Goal: Task Accomplishment & Management: Manage account settings

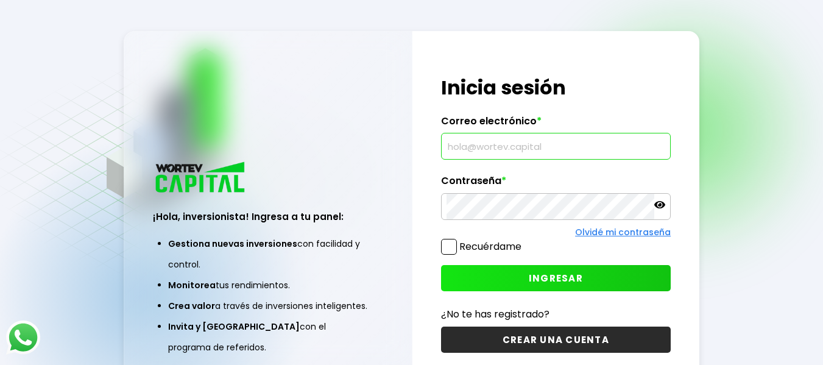
click at [493, 144] on input "text" at bounding box center [556, 146] width 219 height 26
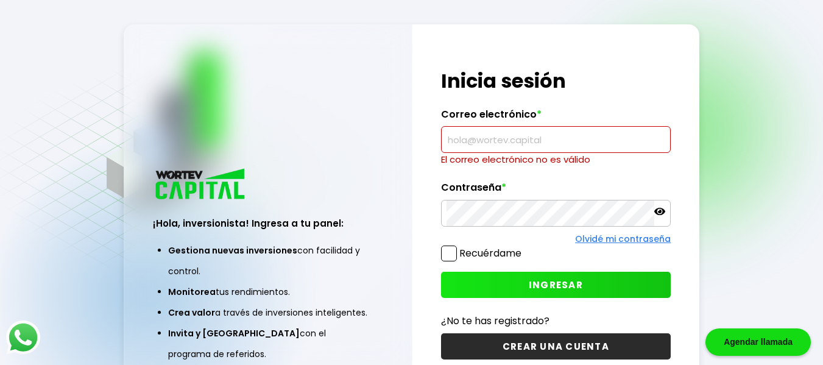
click at [606, 148] on input "text" at bounding box center [556, 140] width 219 height 26
type input "[PERSON_NAME][EMAIL_ADDRESS][DOMAIN_NAME]"
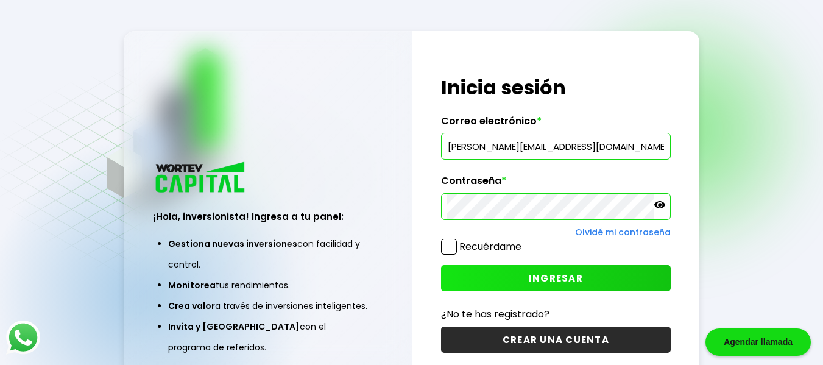
click at [562, 283] on span "INGRESAR" at bounding box center [556, 278] width 54 height 13
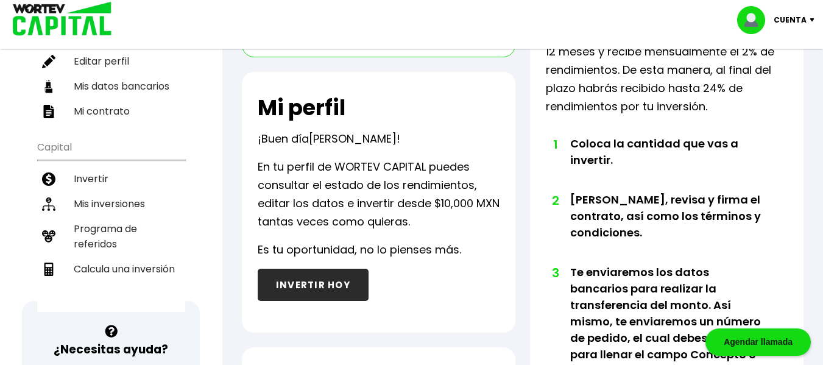
scroll to position [171, 0]
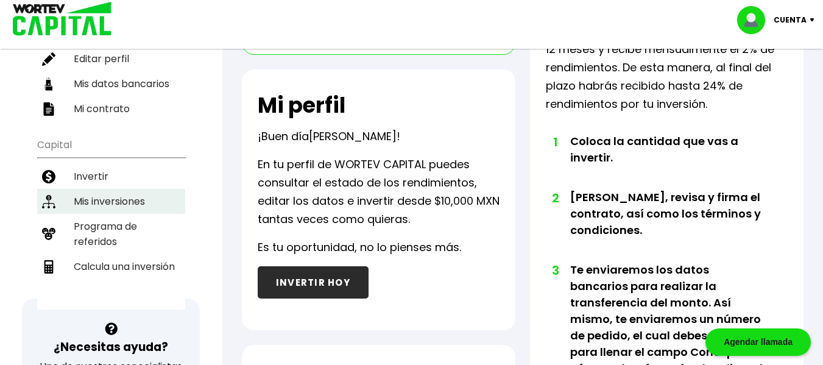
click at [146, 204] on li "Mis inversiones" at bounding box center [111, 201] width 148 height 25
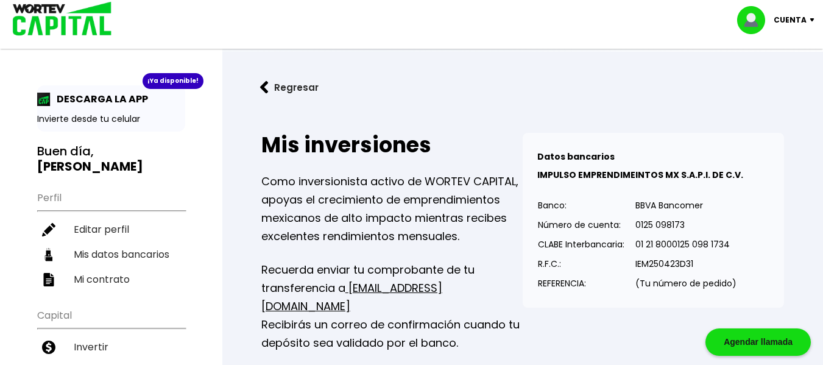
click at [489, 140] on h2 "Mis inversiones" at bounding box center [391, 145] width 261 height 24
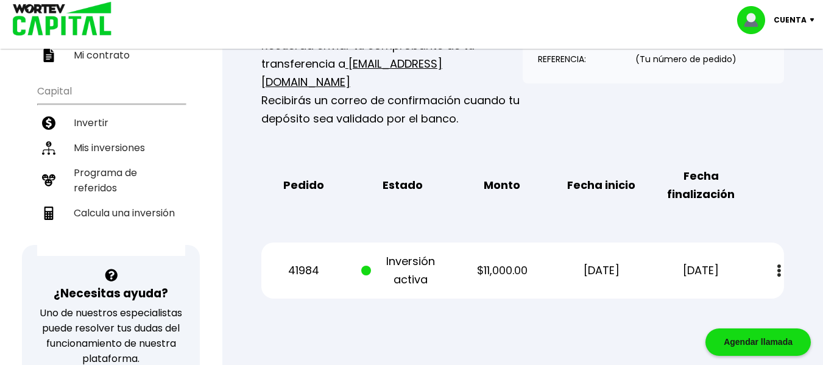
scroll to position [244, 0]
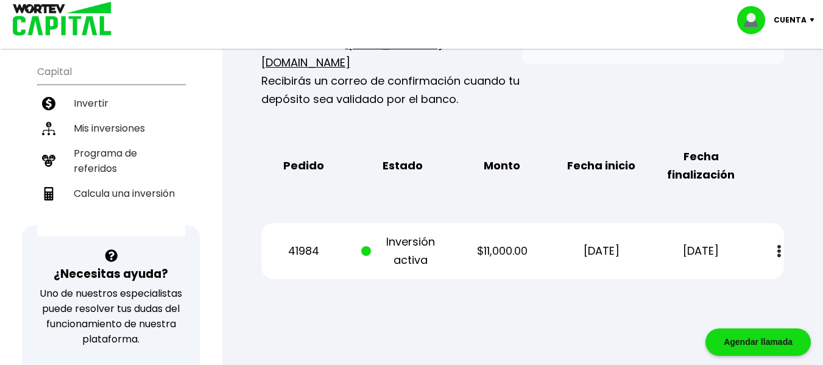
click at [782, 238] on button at bounding box center [779, 251] width 17 height 26
click at [681, 277] on link "Estado de cuenta" at bounding box center [695, 284] width 85 height 15
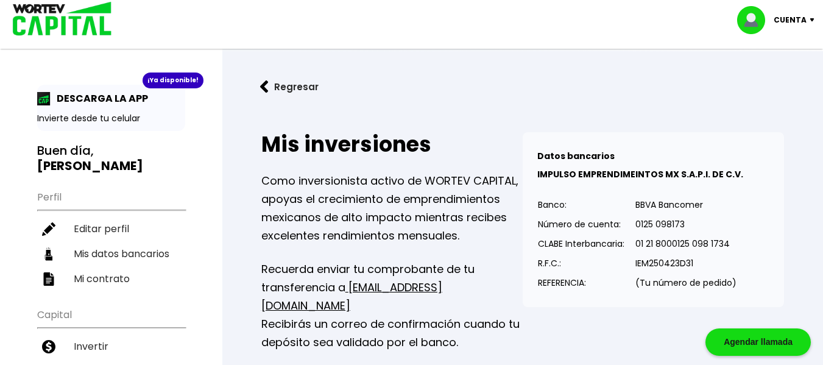
scroll to position [0, 0]
click at [293, 90] on button "Regresar" at bounding box center [289, 87] width 95 height 32
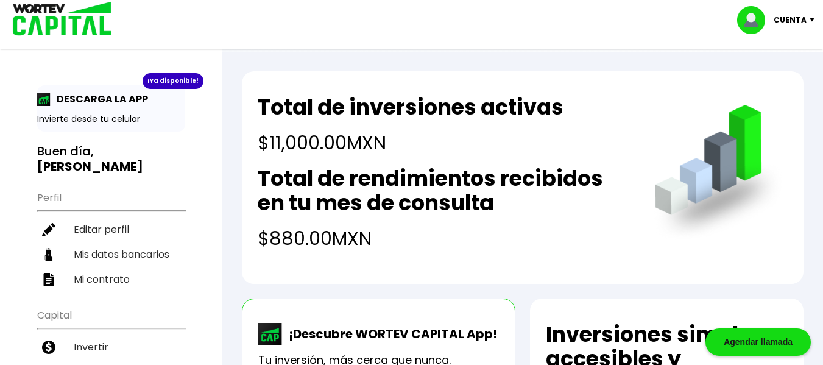
click at [794, 16] on p "Cuenta" at bounding box center [790, 20] width 33 height 18
click at [780, 79] on li "Cerrar sesión" at bounding box center [777, 81] width 97 height 25
